Goal: Obtain resource: Obtain resource

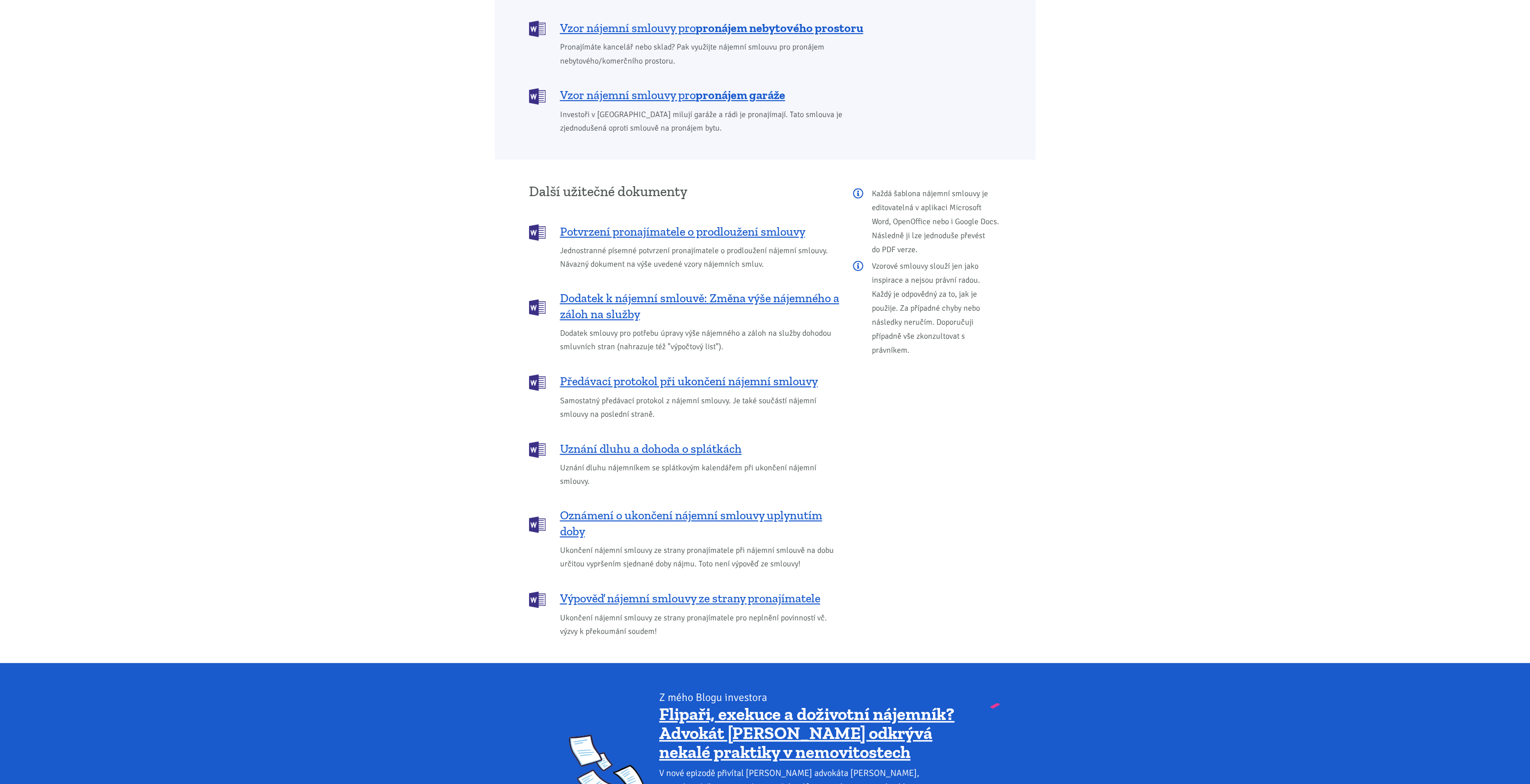
scroll to position [1084, 0]
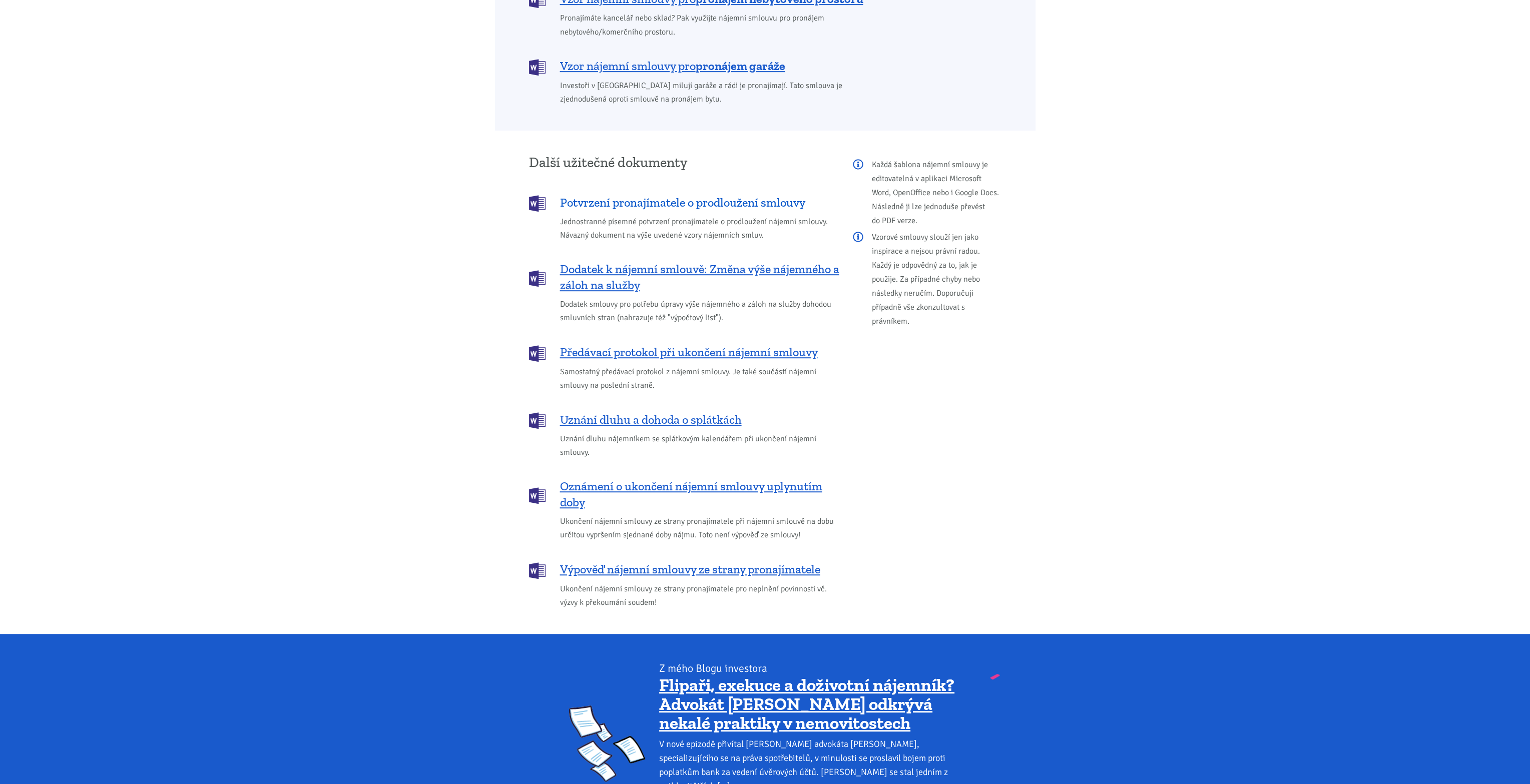
click at [725, 195] on span "Potvrzení pronajímatele o prodloužení smlouvy" at bounding box center [682, 203] width 245 height 16
click at [704, 261] on span "Dodatek k nájemní smlouvě: Změna výše nájemného a záloh na služby" at bounding box center [700, 277] width 279 height 32
click at [680, 344] on span "Předávací protokol při ukončení nájemní smlouvy" at bounding box center [689, 352] width 258 height 16
click at [643, 412] on span "Uznání dluhu a dohoda o splátkách" at bounding box center [651, 420] width 182 height 16
click at [625, 479] on span "Oznámení o ukončení nájemní smlouvy uplynutím doby" at bounding box center [700, 495] width 279 height 32
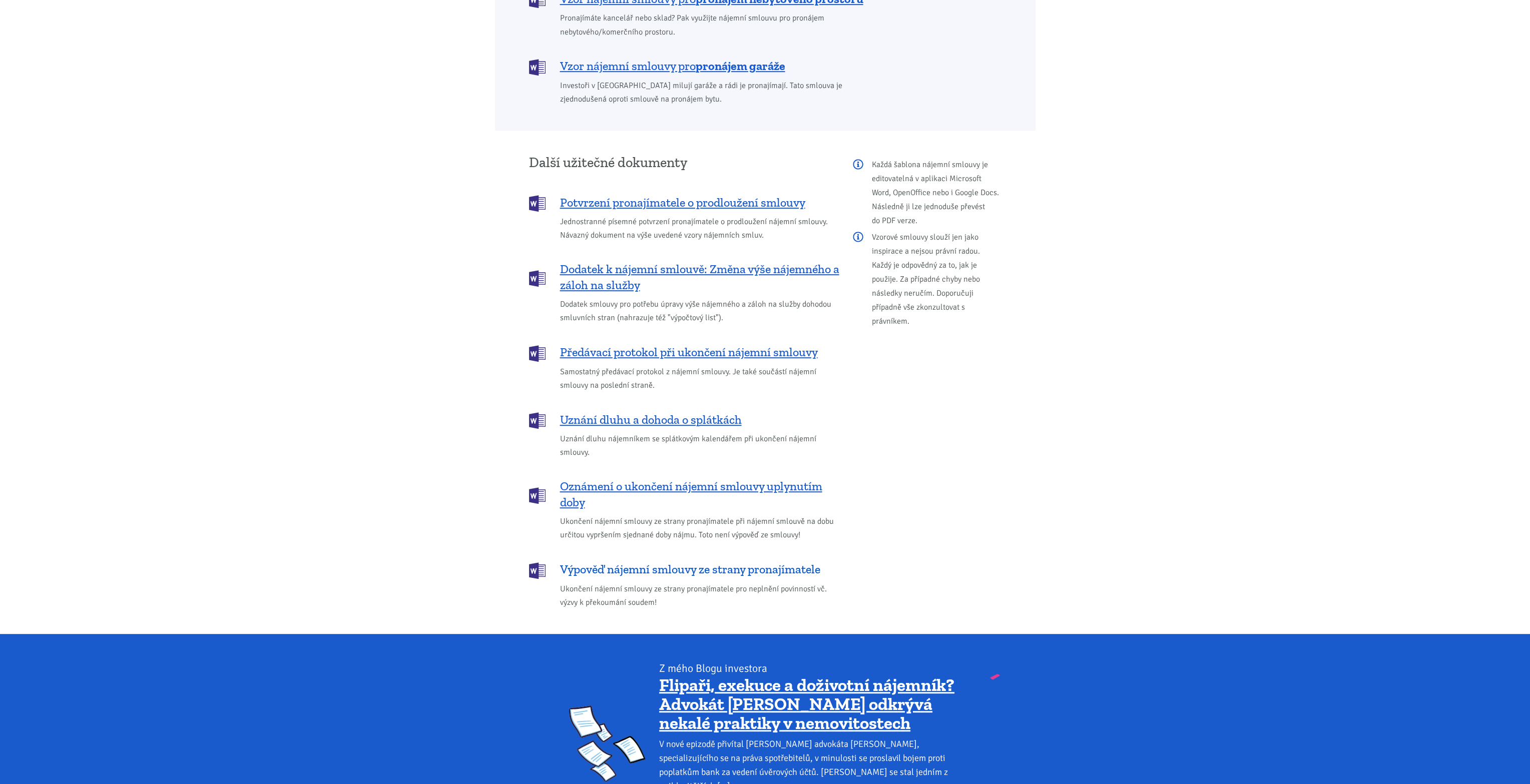
click at [627, 561] on span "Výpověď nájemní smlouvy ze strany pronajímatele" at bounding box center [690, 569] width 260 height 16
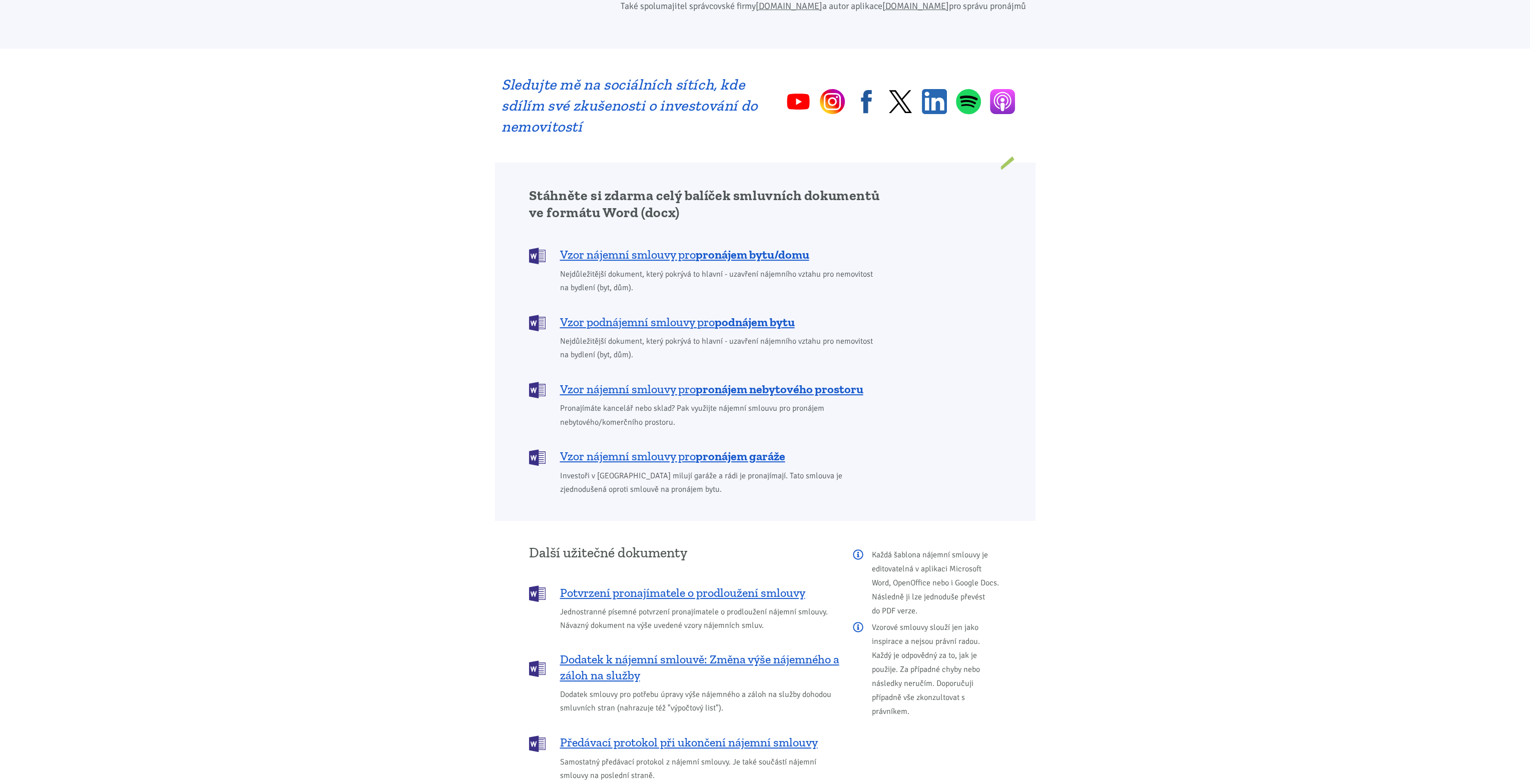
scroll to position [667, 0]
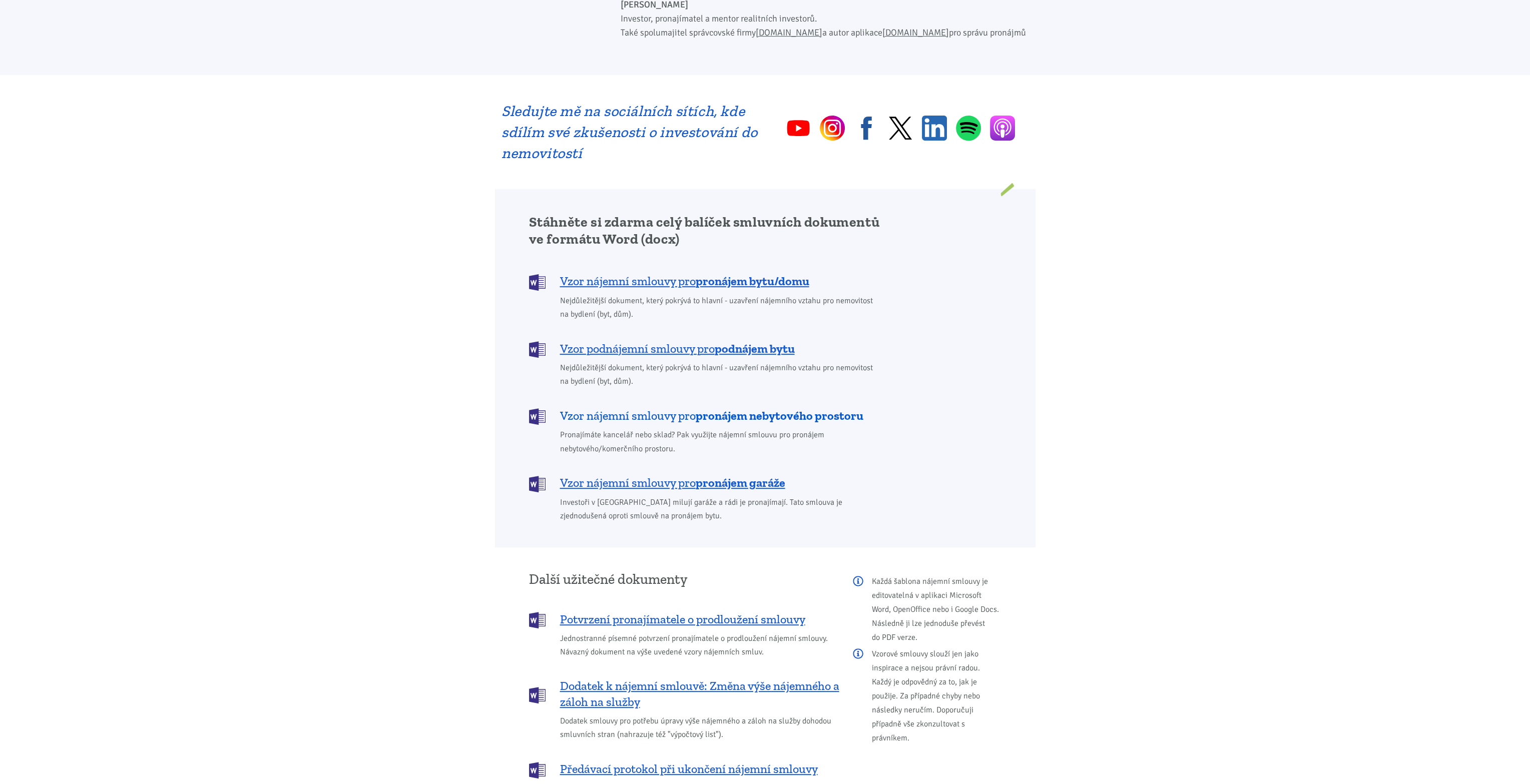
click at [716, 409] on b "pronájem nebytového prostoru" at bounding box center [779, 416] width 167 height 14
click at [746, 342] on b "podnájem bytu" at bounding box center [754, 349] width 80 height 14
click at [741, 476] on b "pronájem garáže" at bounding box center [740, 483] width 90 height 14
click at [1267, 296] on body "[PERSON_NAME] ÚVOD MOJE SLUŽBY Strategický mentoring Financování bez limitu Kup…" at bounding box center [765, 464] width 1530 height 2262
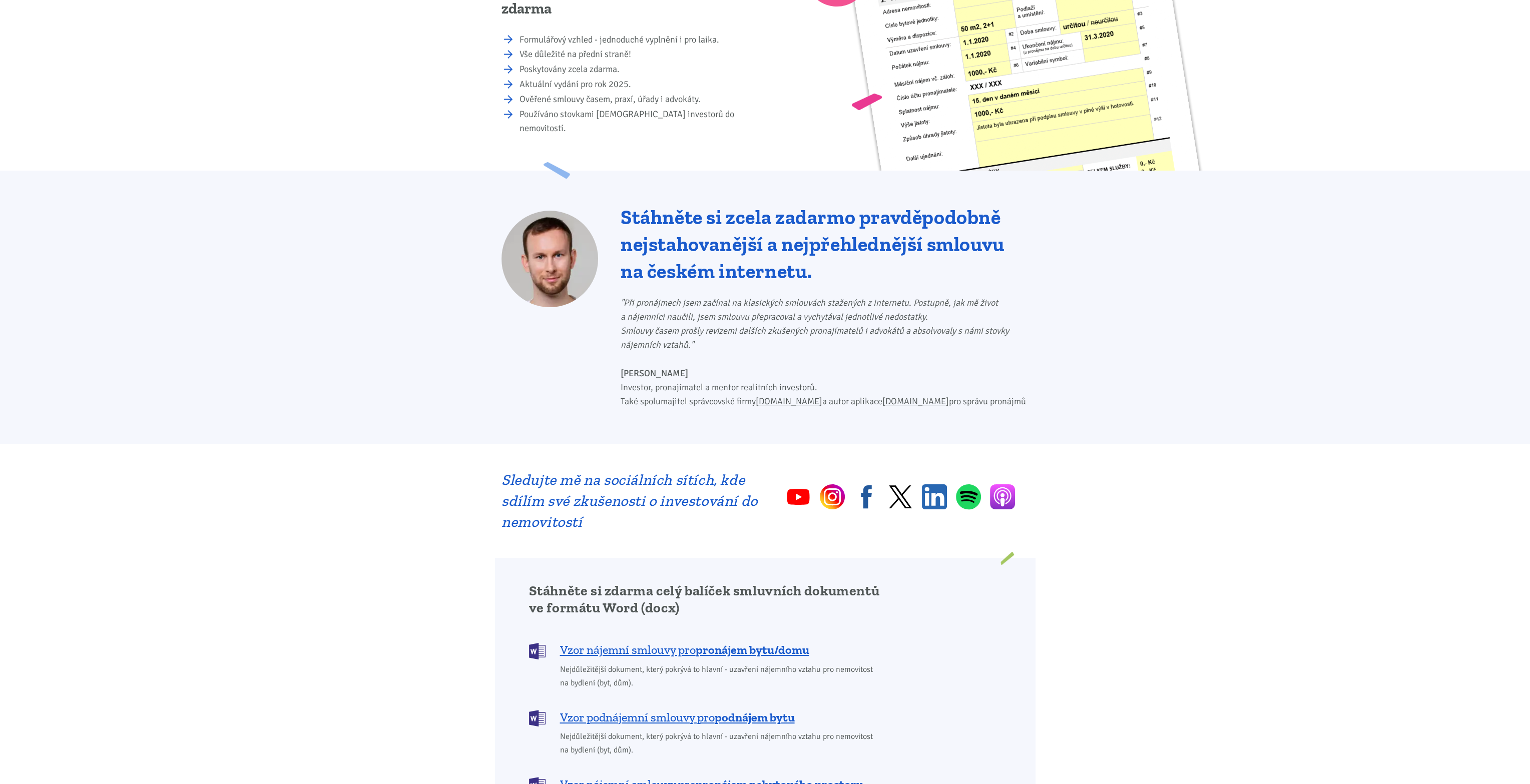
scroll to position [83, 0]
